Goal: Complete application form

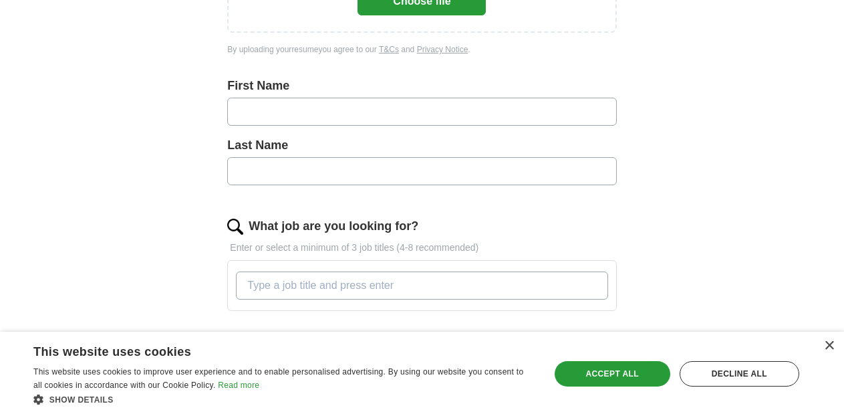
scroll to position [288, 0]
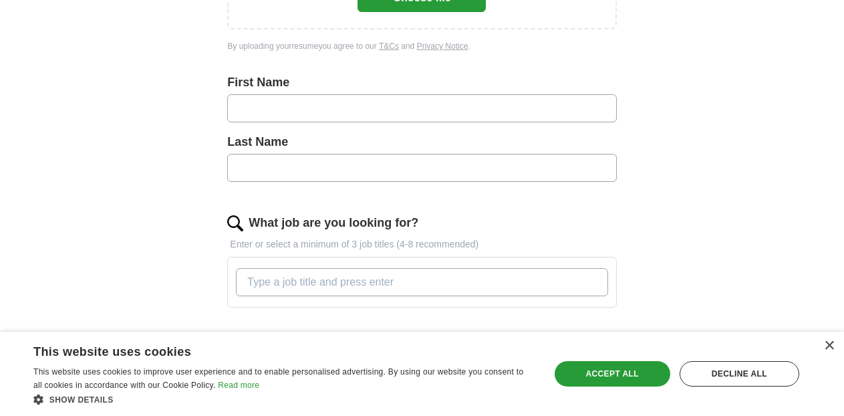
click at [391, 101] on input "text" at bounding box center [421, 108] width 389 height 28
type input "****"
click at [439, 164] on input "text" at bounding box center [421, 168] width 389 height 28
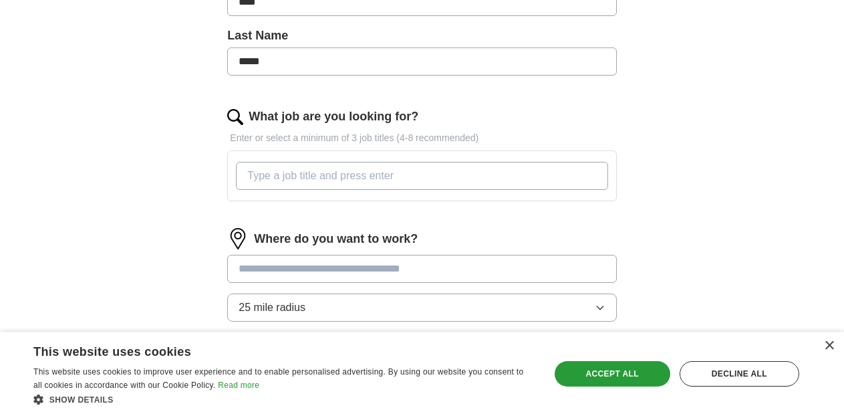
scroll to position [395, 0]
type input "*****"
click at [427, 176] on input "What job are you looking for?" at bounding box center [422, 175] width 372 height 28
type input "V"
type input "Parking attendant"
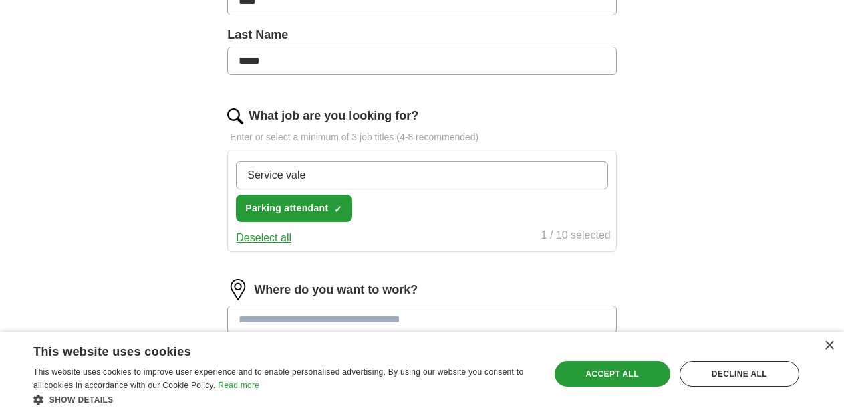
type input "Service valet"
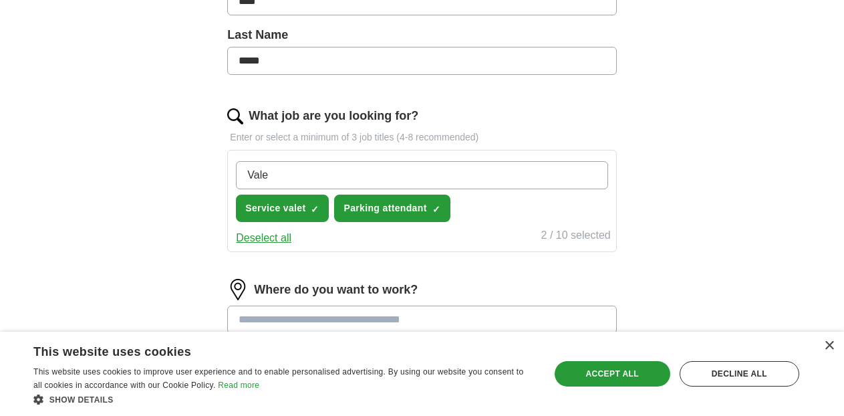
type input "Valet"
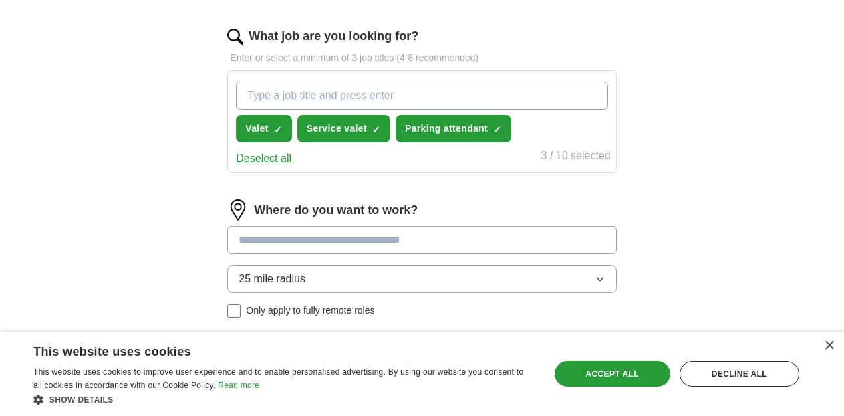
scroll to position [473, 0]
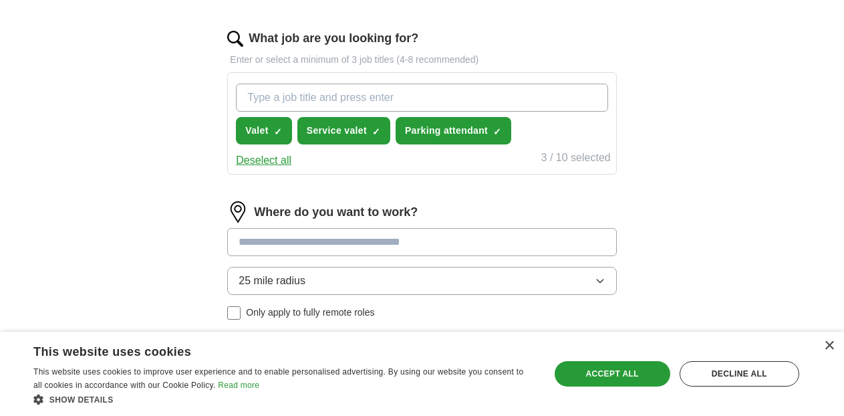
click at [383, 245] on input at bounding box center [421, 242] width 389 height 28
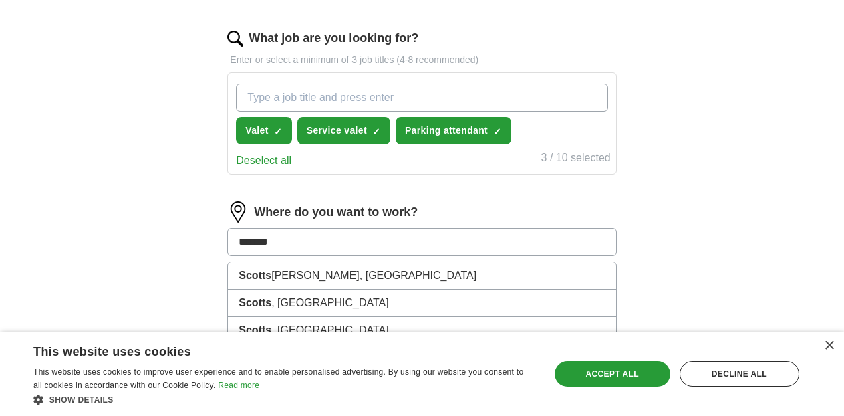
type input "********"
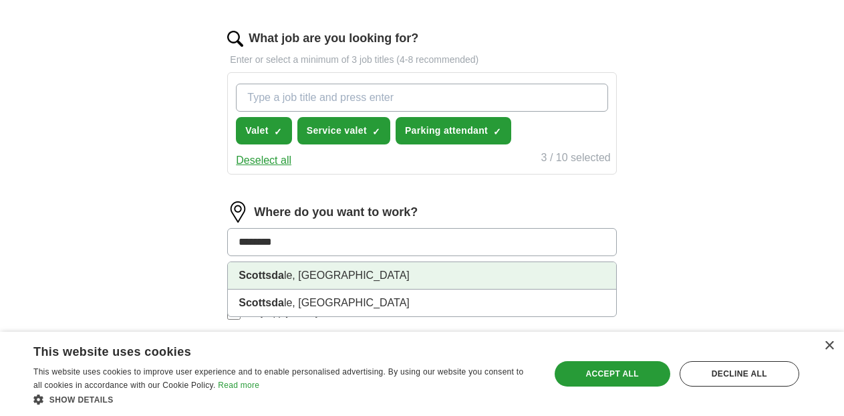
click at [386, 269] on li "Scottsda le, [GEOGRAPHIC_DATA]" at bounding box center [422, 275] width 388 height 27
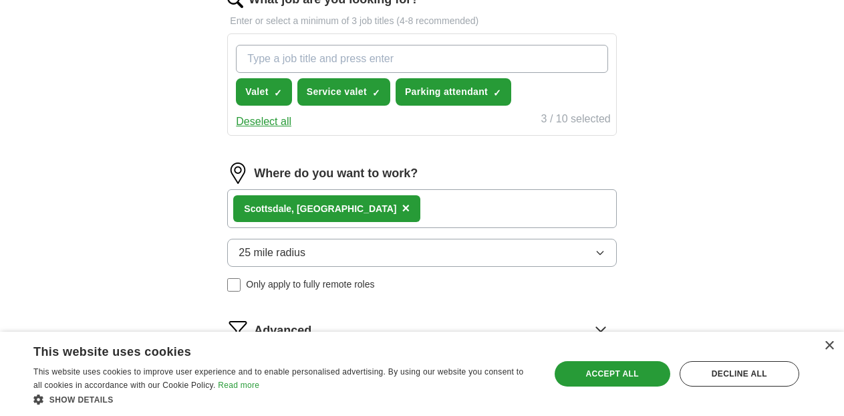
scroll to position [515, 0]
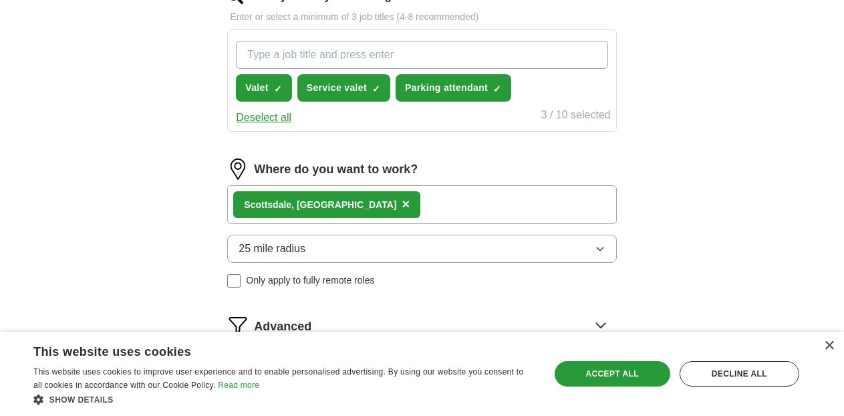
click at [395, 252] on button "25 mile radius" at bounding box center [421, 249] width 389 height 28
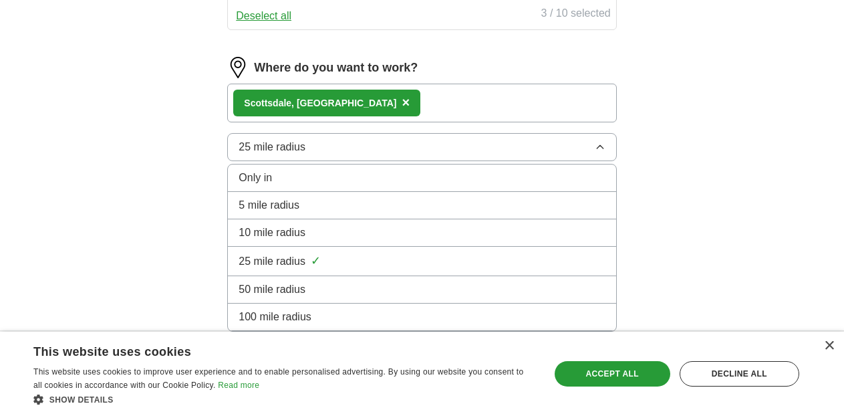
scroll to position [618, 0]
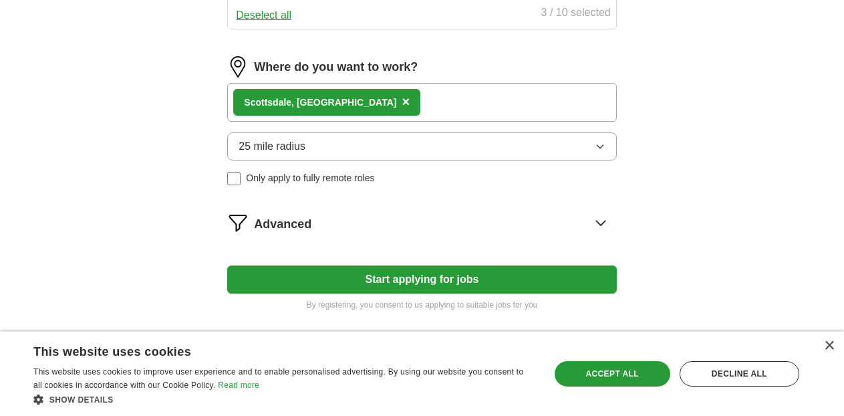
click at [239, 224] on img at bounding box center [237, 222] width 21 height 21
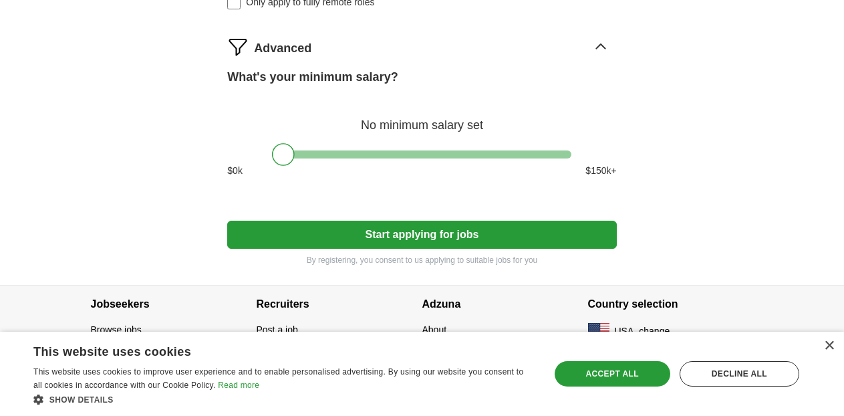
scroll to position [798, 0]
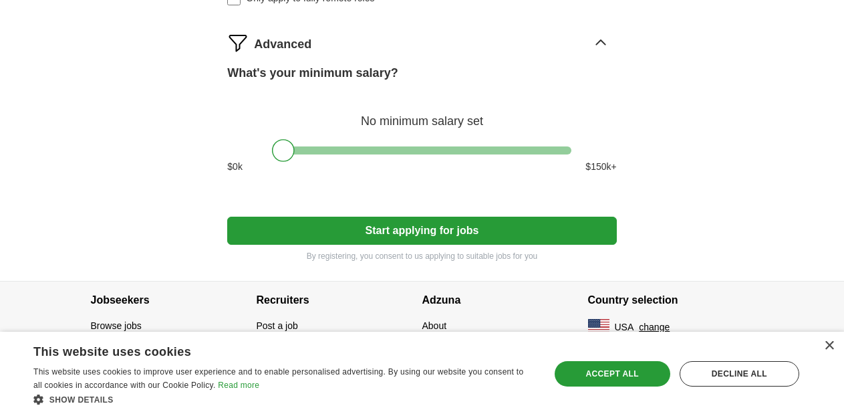
click at [271, 234] on button "Start applying for jobs" at bounding box center [421, 231] width 389 height 28
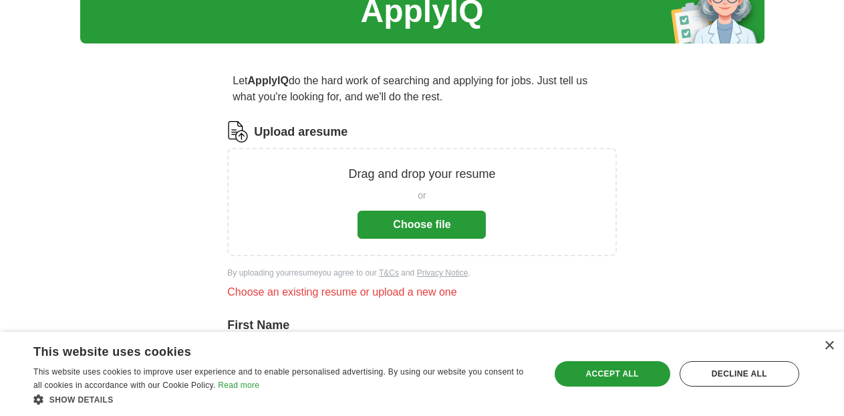
scroll to position [70, 0]
